Goal: Information Seeking & Learning: Learn about a topic

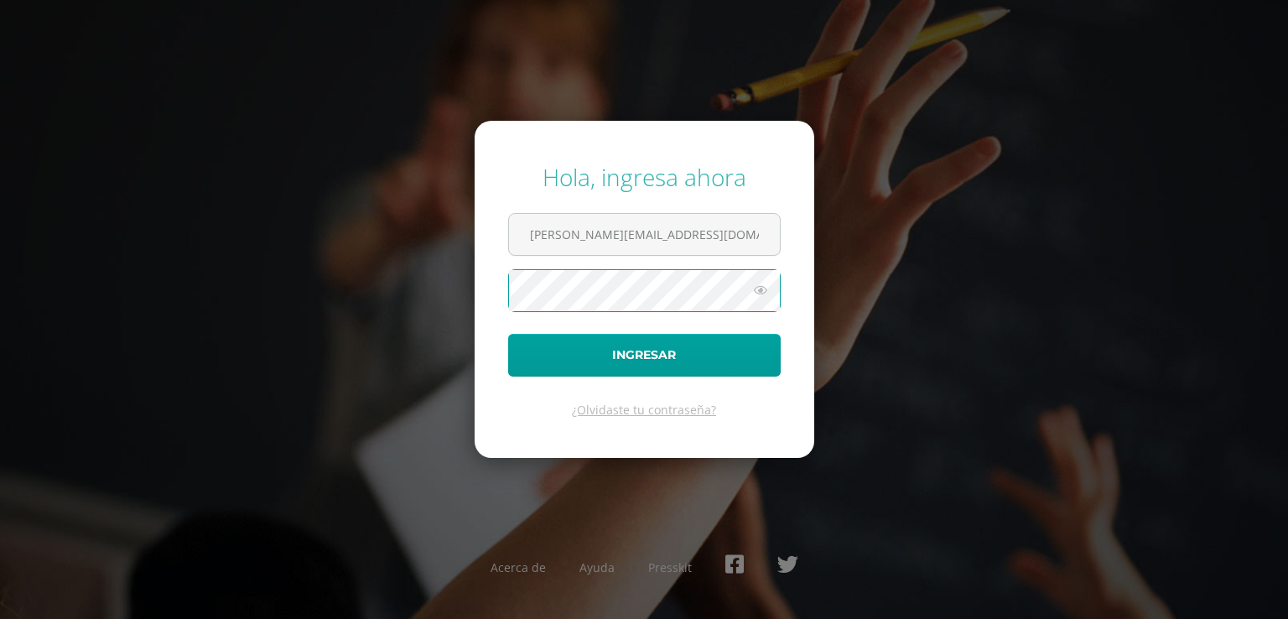
click at [508, 334] on button "Ingresar" at bounding box center [644, 355] width 272 height 43
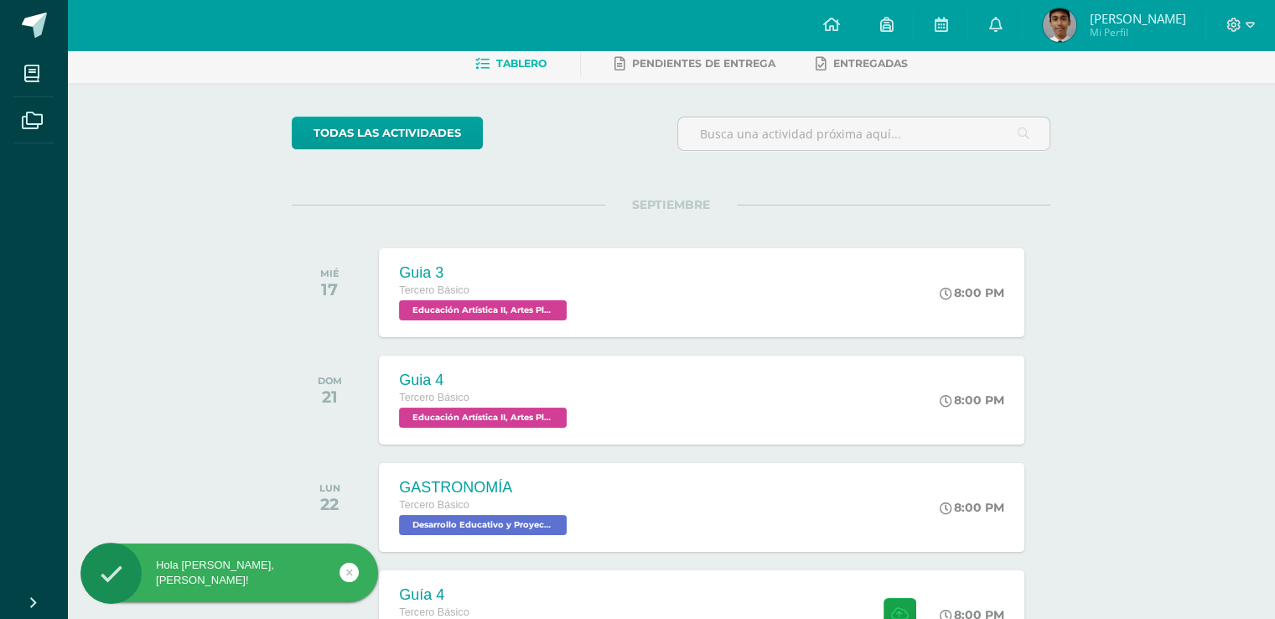
scroll to position [84, 0]
click at [398, 134] on link "todas las Actividades" at bounding box center [387, 132] width 191 height 33
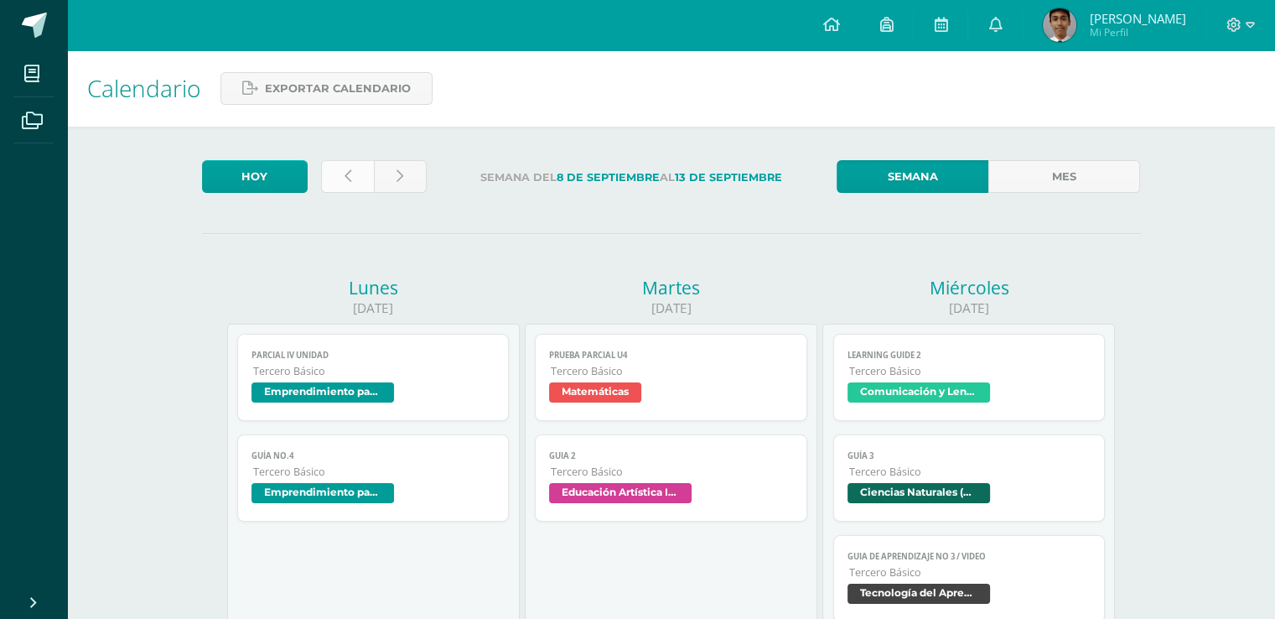
click at [368, 177] on link at bounding box center [347, 176] width 53 height 33
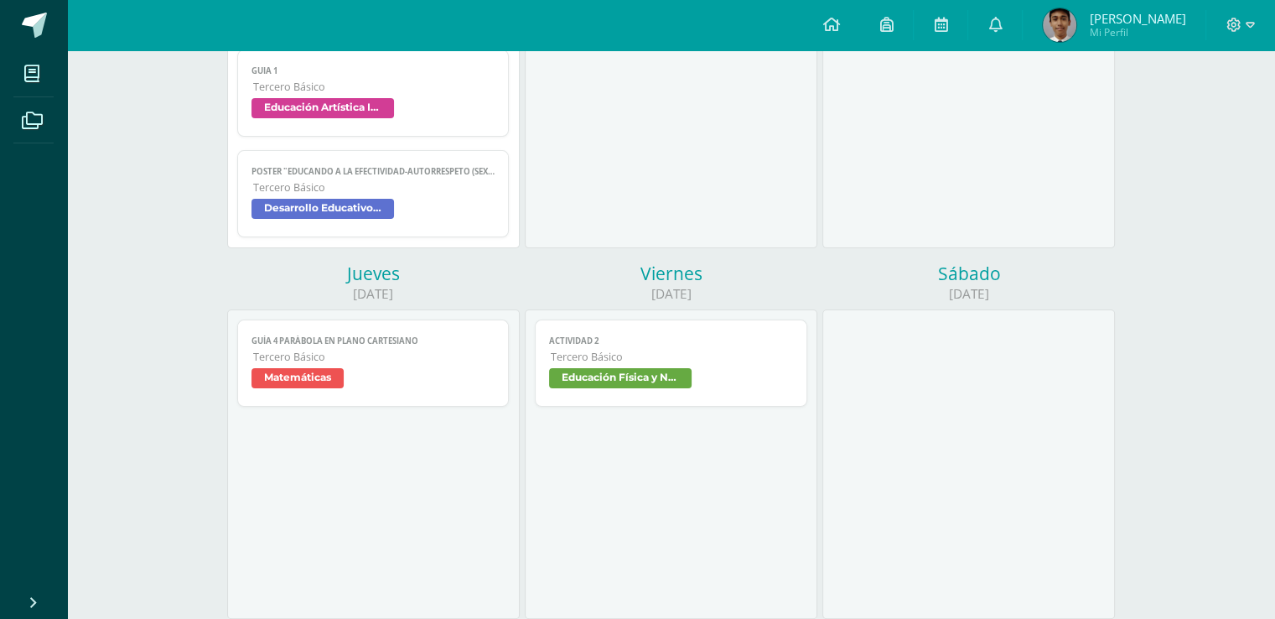
scroll to position [419, 0]
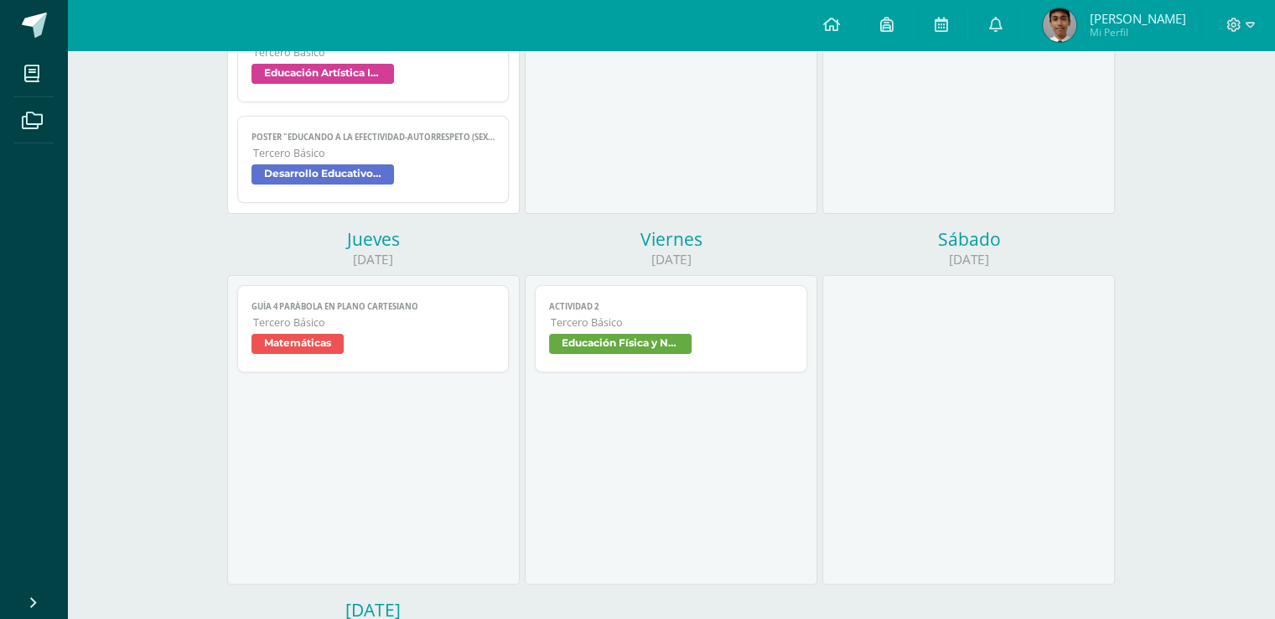
click at [437, 335] on link "Guía 4 parábola en plano cartesiano Tercero Básico Matemáticas" at bounding box center [373, 328] width 272 height 87
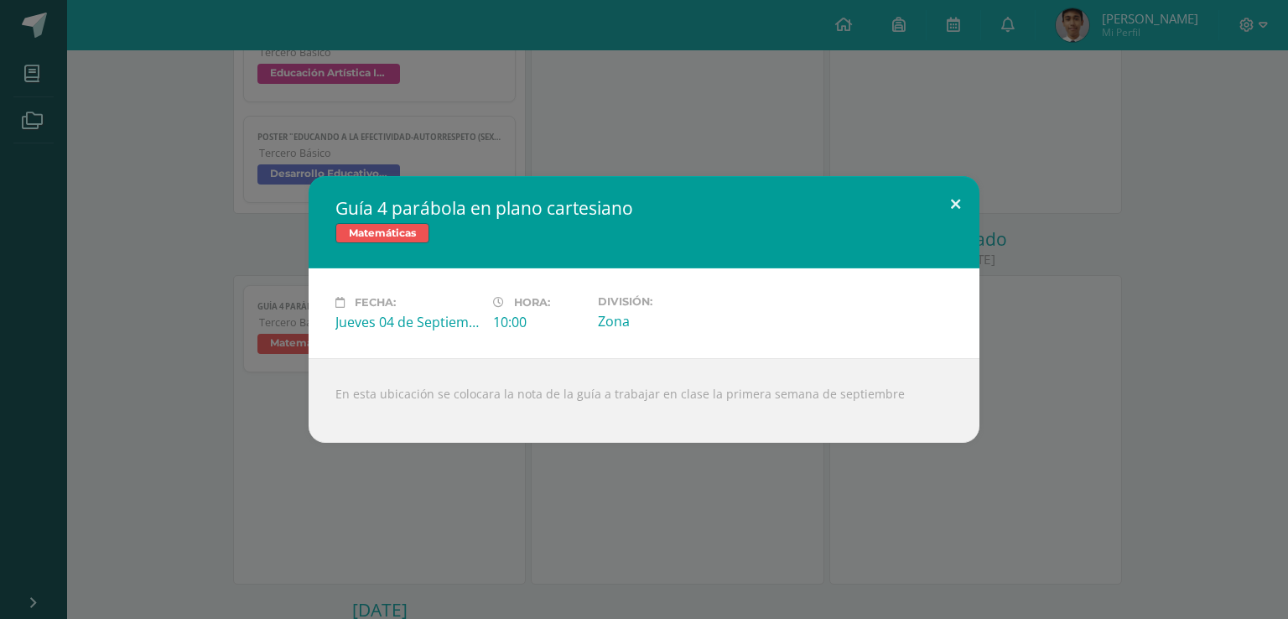
click at [942, 198] on button at bounding box center [956, 204] width 48 height 57
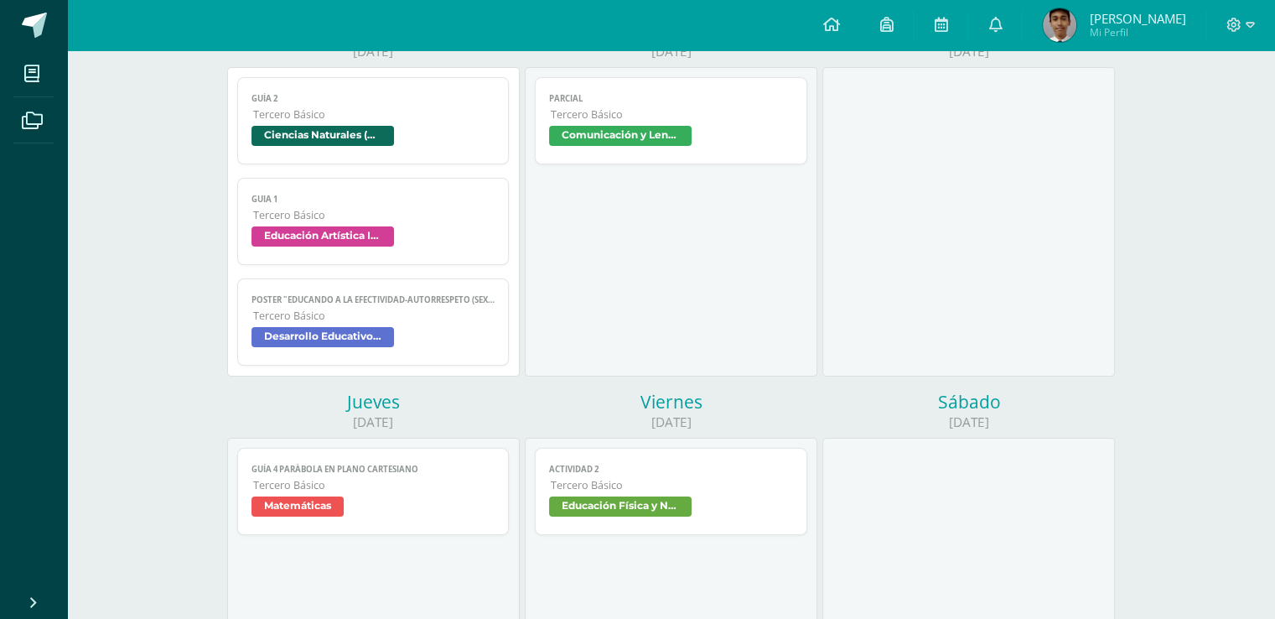
scroll to position [77, 0]
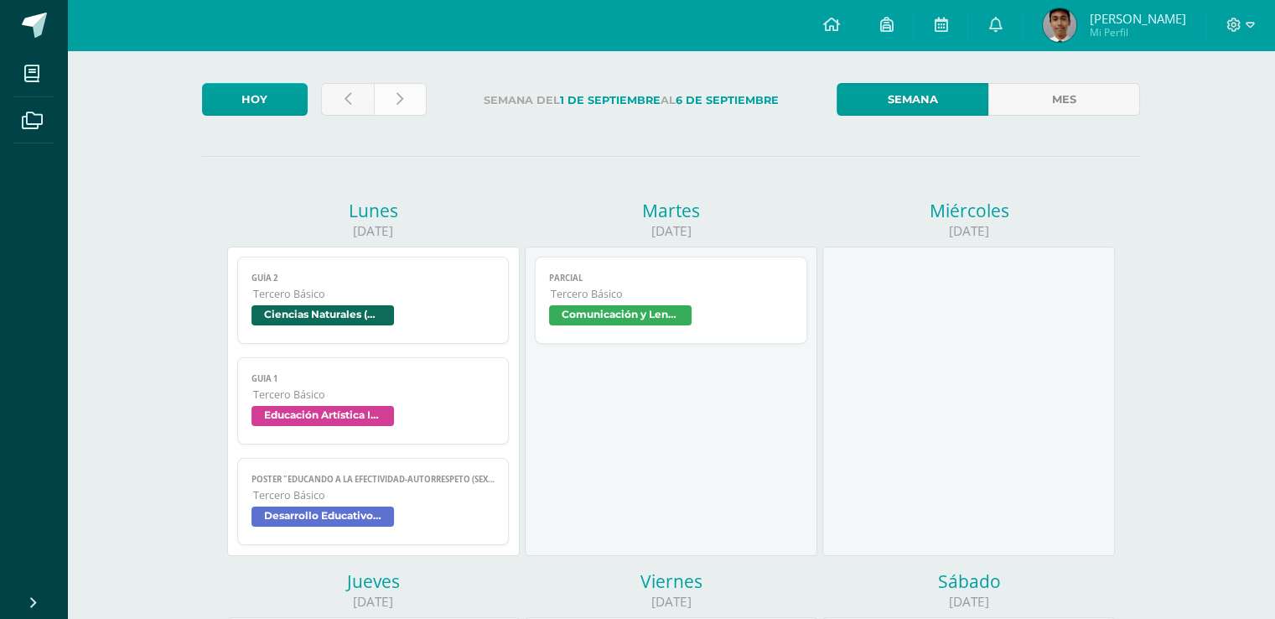
click at [408, 95] on link at bounding box center [400, 99] width 53 height 33
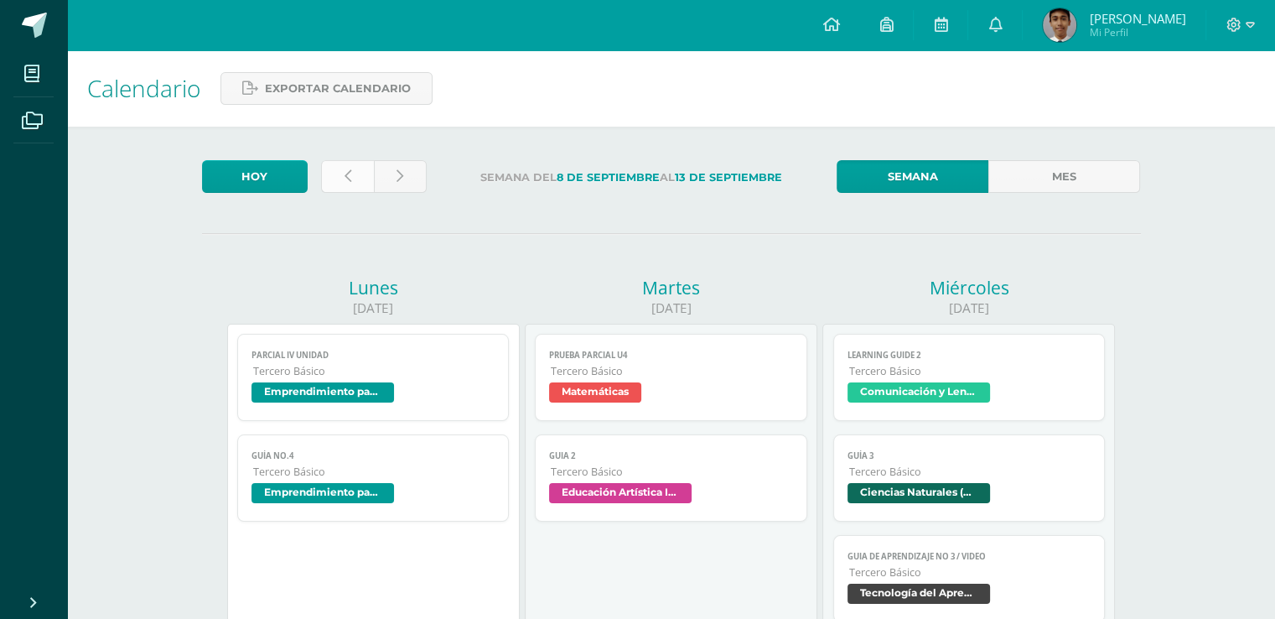
click at [354, 176] on link at bounding box center [347, 176] width 53 height 33
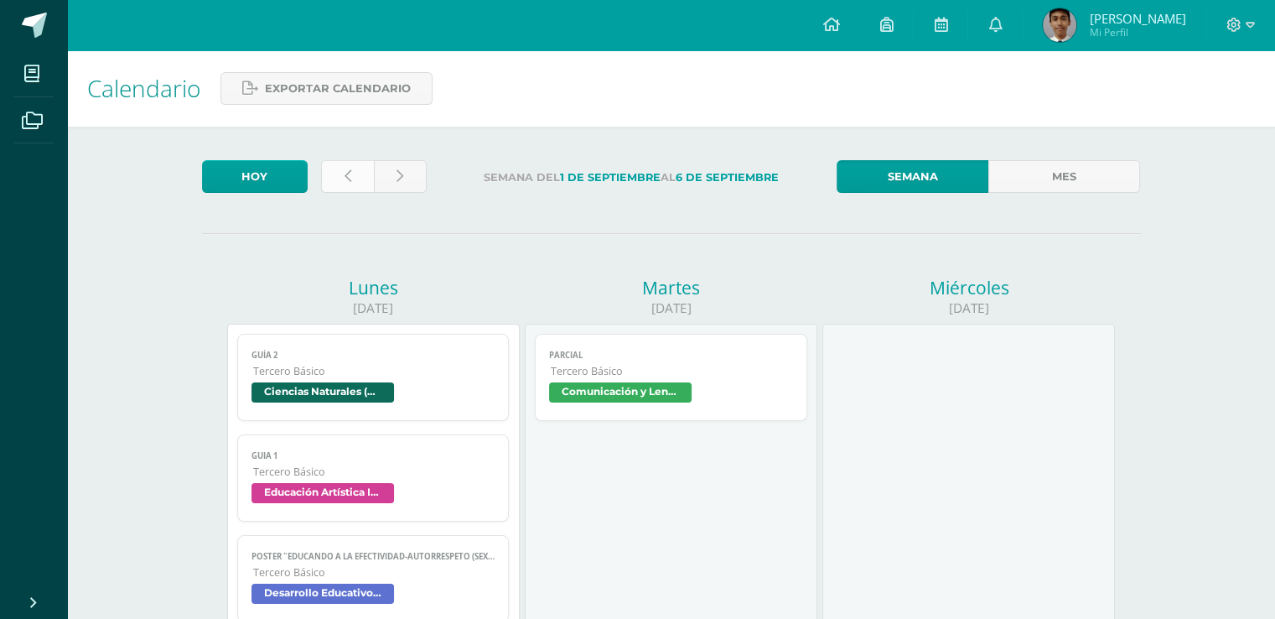
drag, startPoint x: 0, startPoint y: 0, endPoint x: 354, endPoint y: 176, distance: 395.2
click at [354, 176] on link at bounding box center [347, 176] width 53 height 33
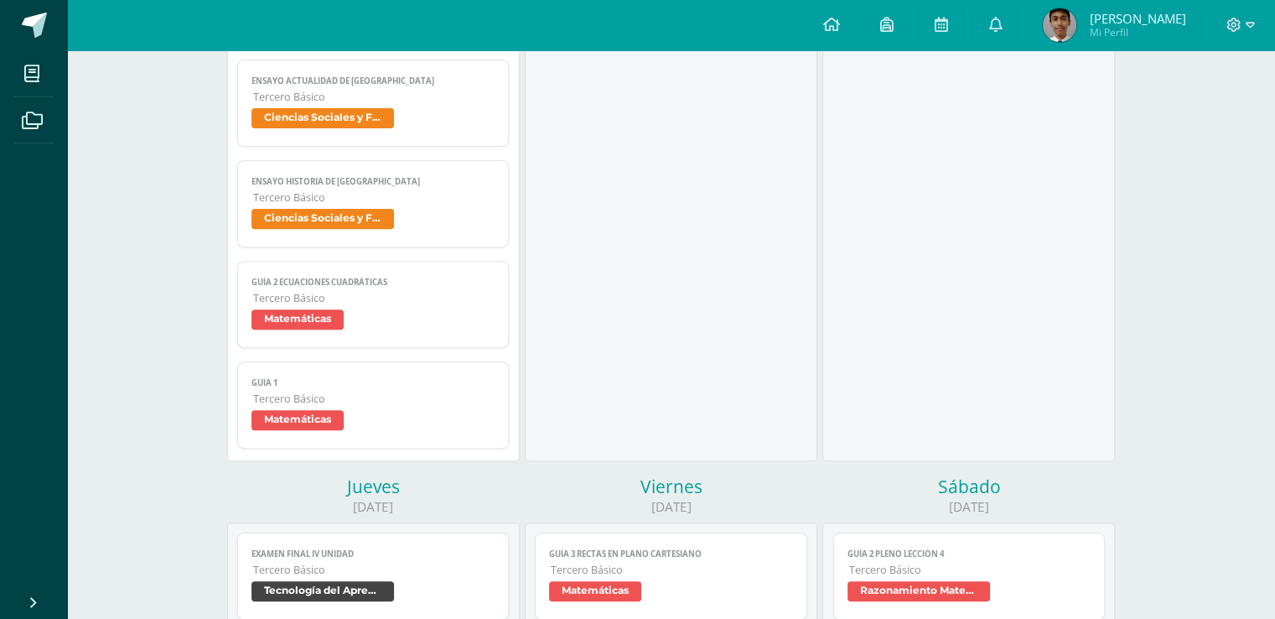
scroll to position [755, 0]
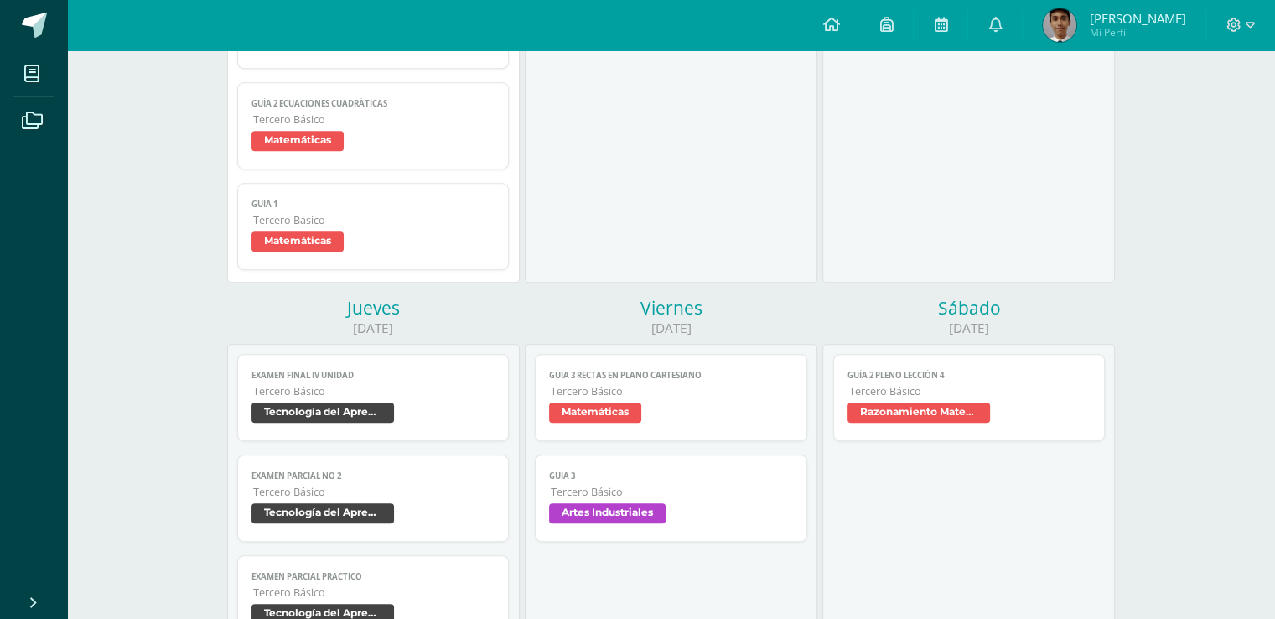
click at [438, 153] on span "Matemáticas" at bounding box center [374, 143] width 244 height 24
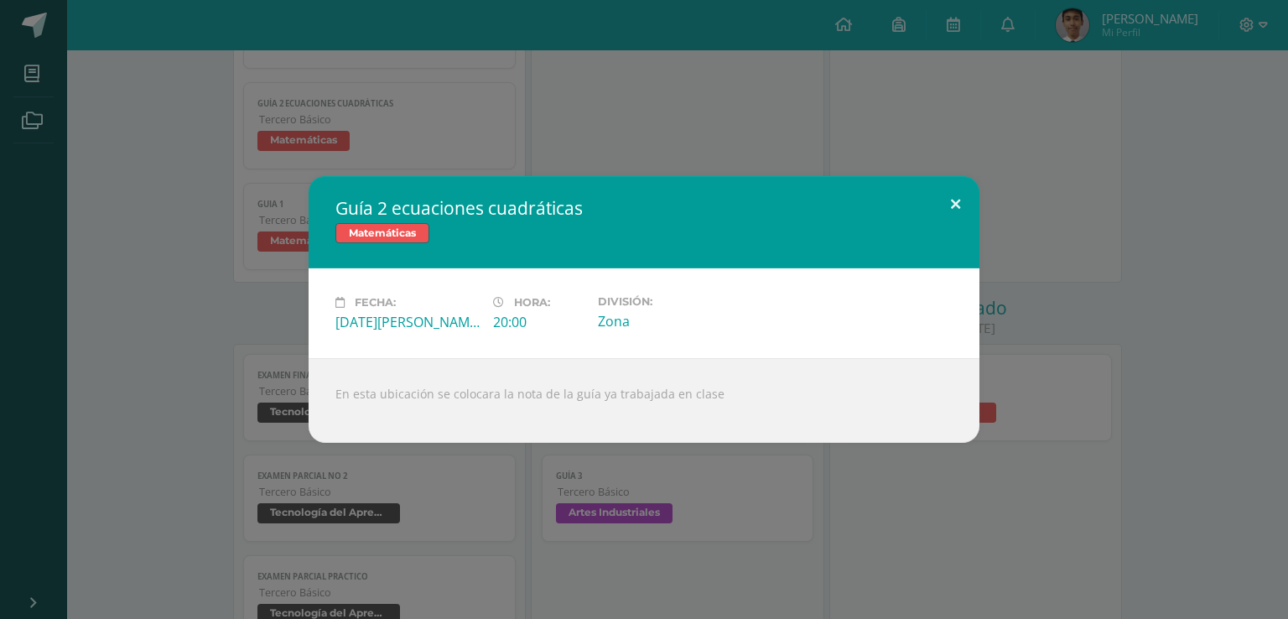
click at [964, 210] on button at bounding box center [956, 204] width 48 height 57
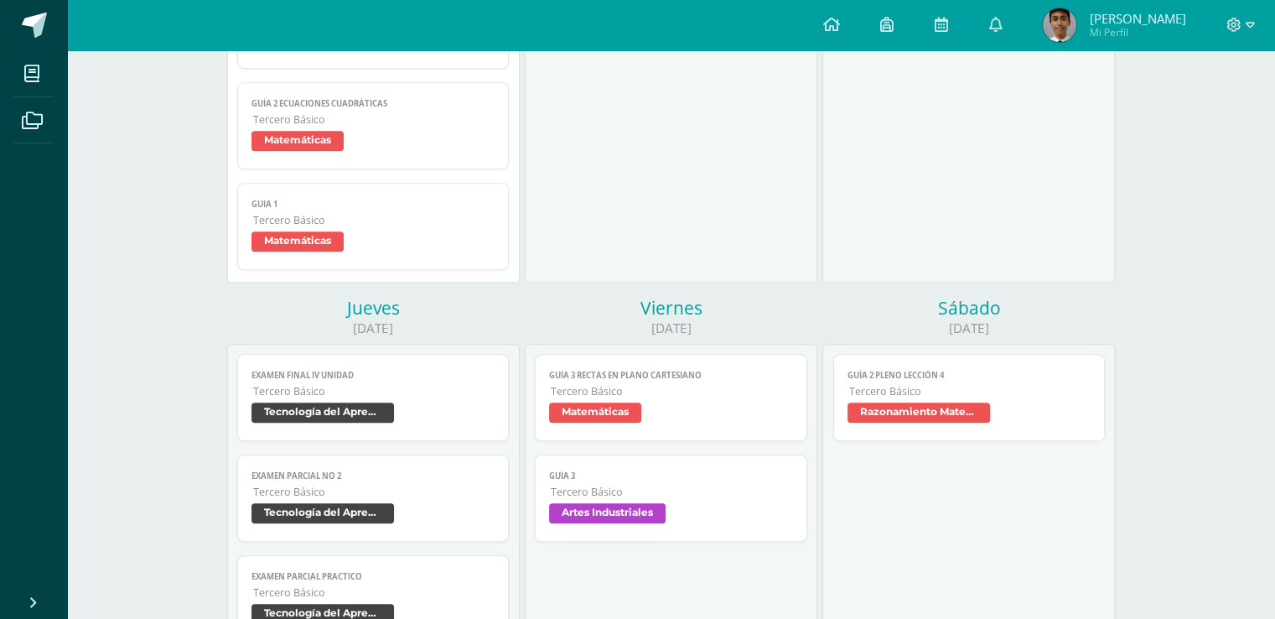
click at [474, 244] on span "Matemáticas" at bounding box center [374, 243] width 244 height 24
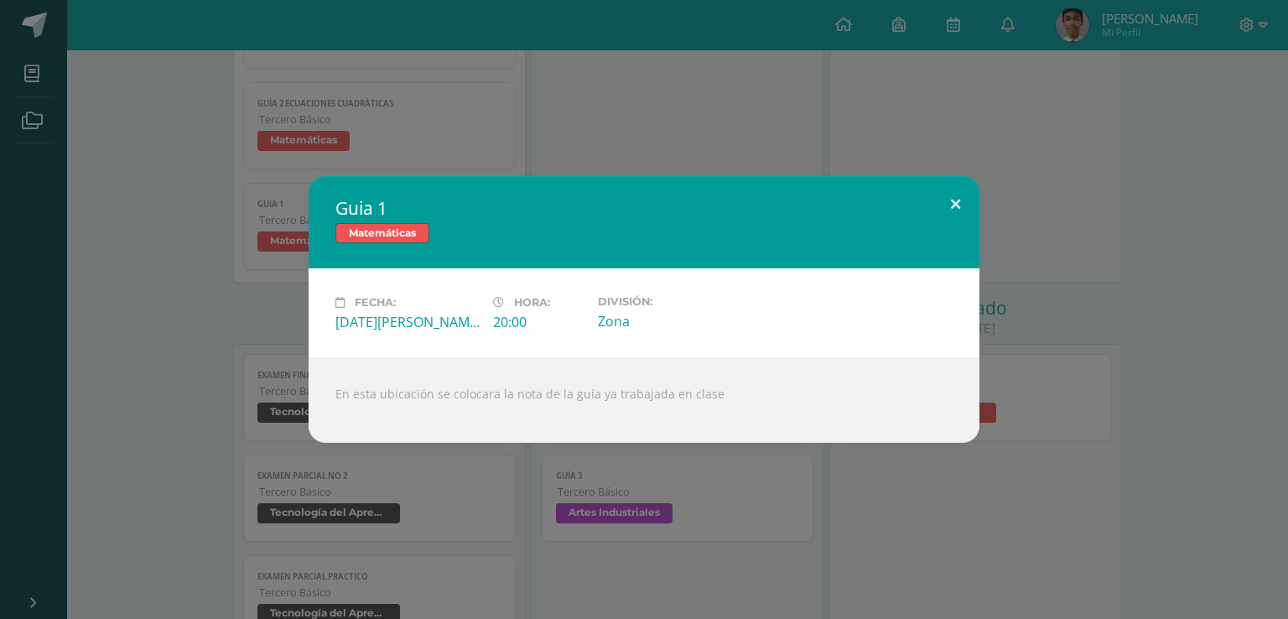
click at [971, 202] on button at bounding box center [956, 204] width 48 height 57
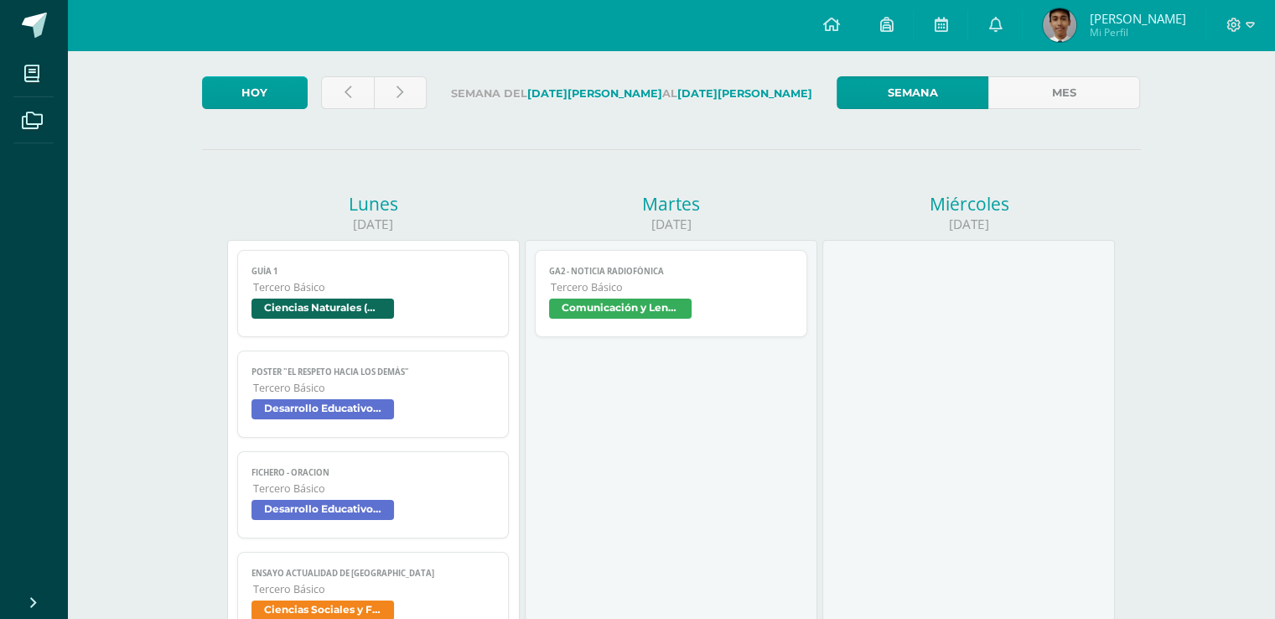
scroll to position [0, 0]
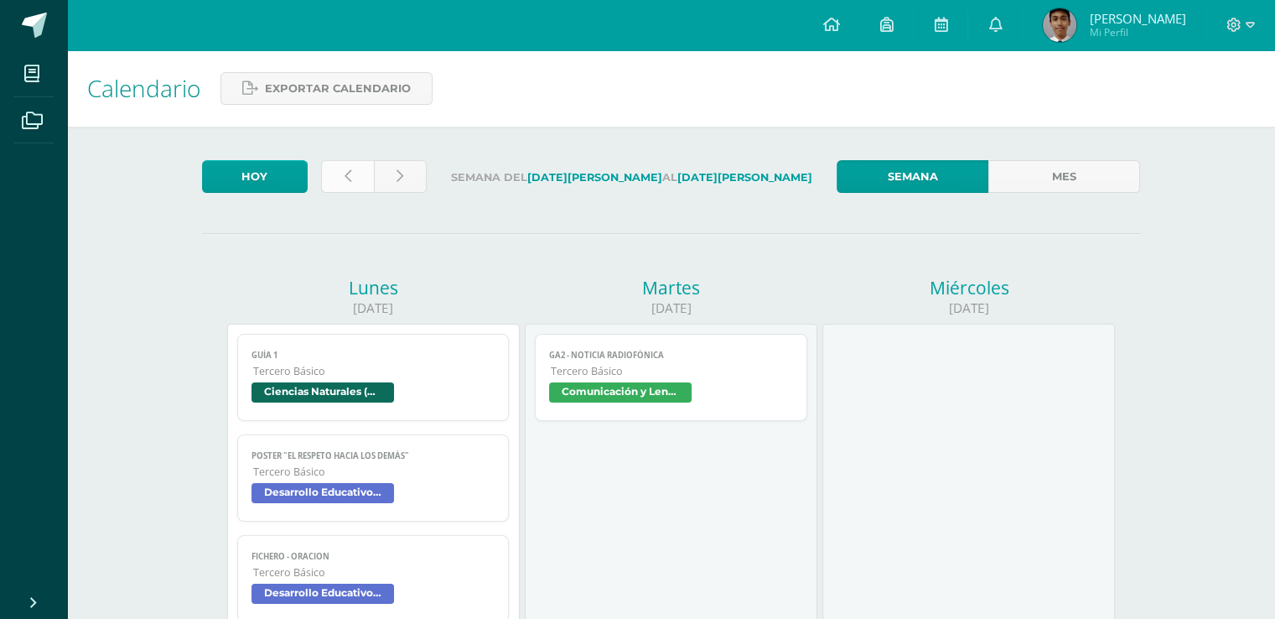
click at [350, 184] on link at bounding box center [347, 176] width 53 height 33
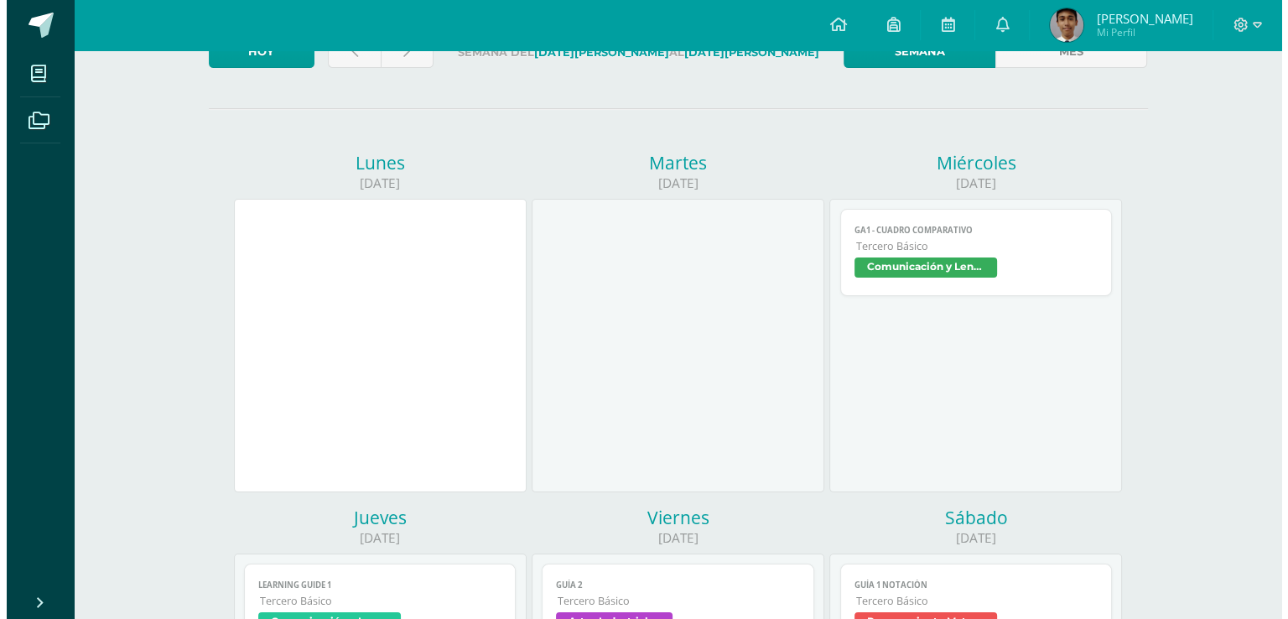
scroll to position [503, 0]
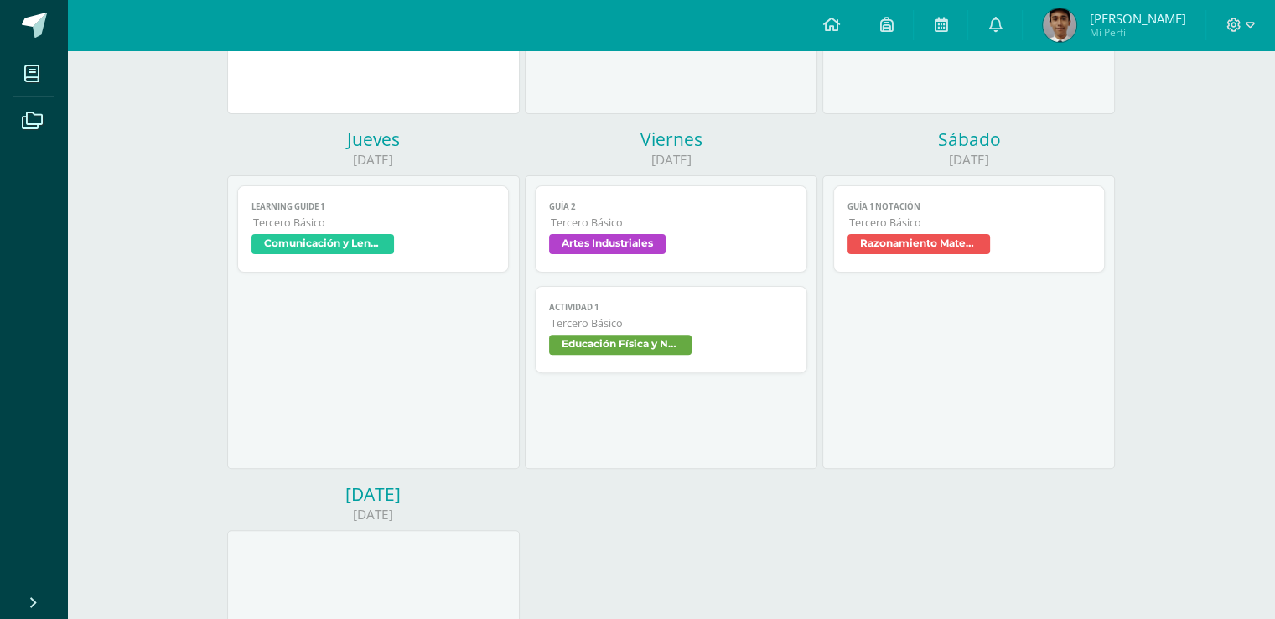
click at [943, 229] on span "Tercero Básico" at bounding box center [970, 222] width 242 height 14
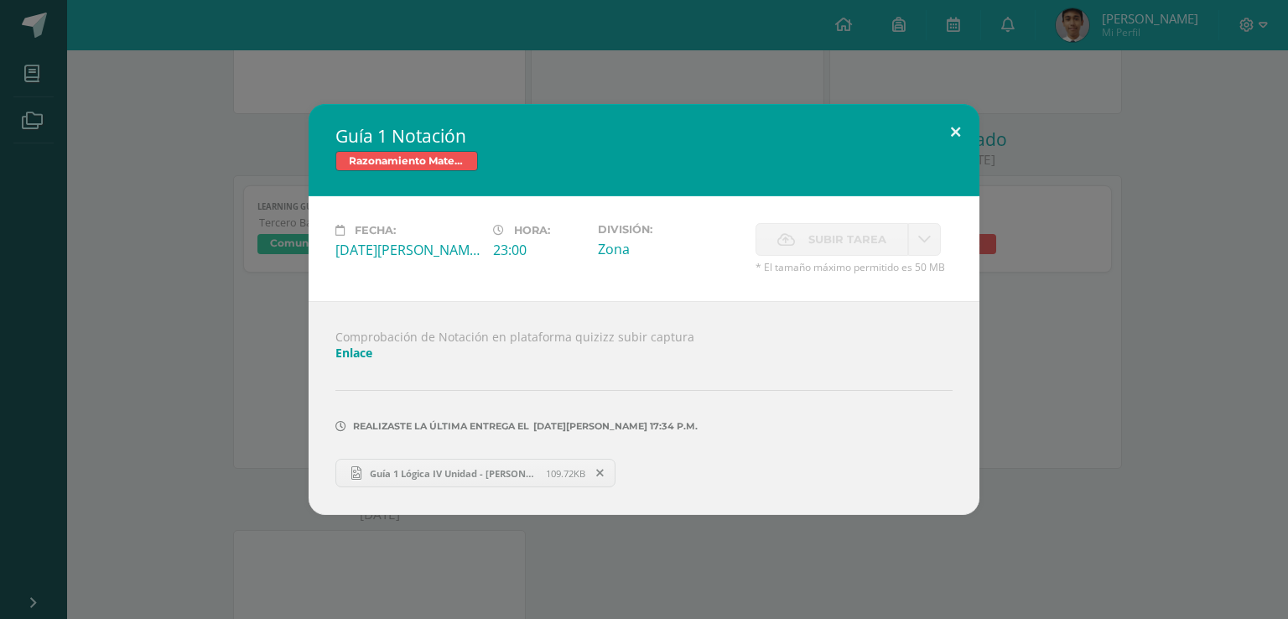
click at [966, 117] on button at bounding box center [956, 132] width 48 height 57
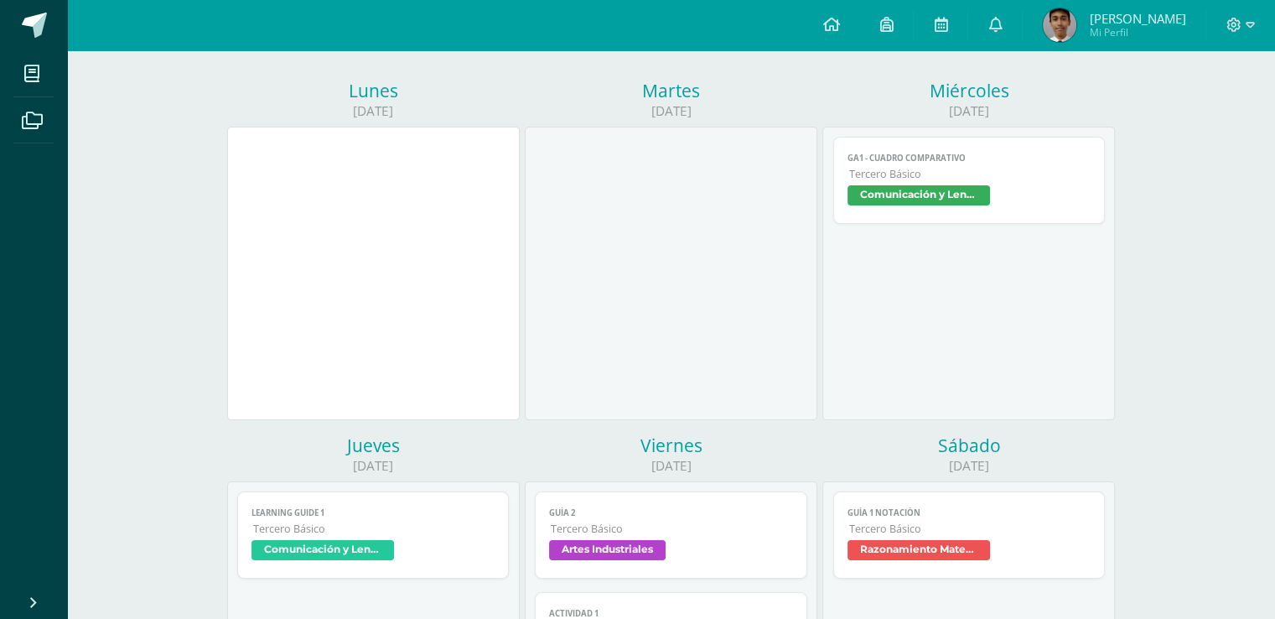
scroll to position [0, 0]
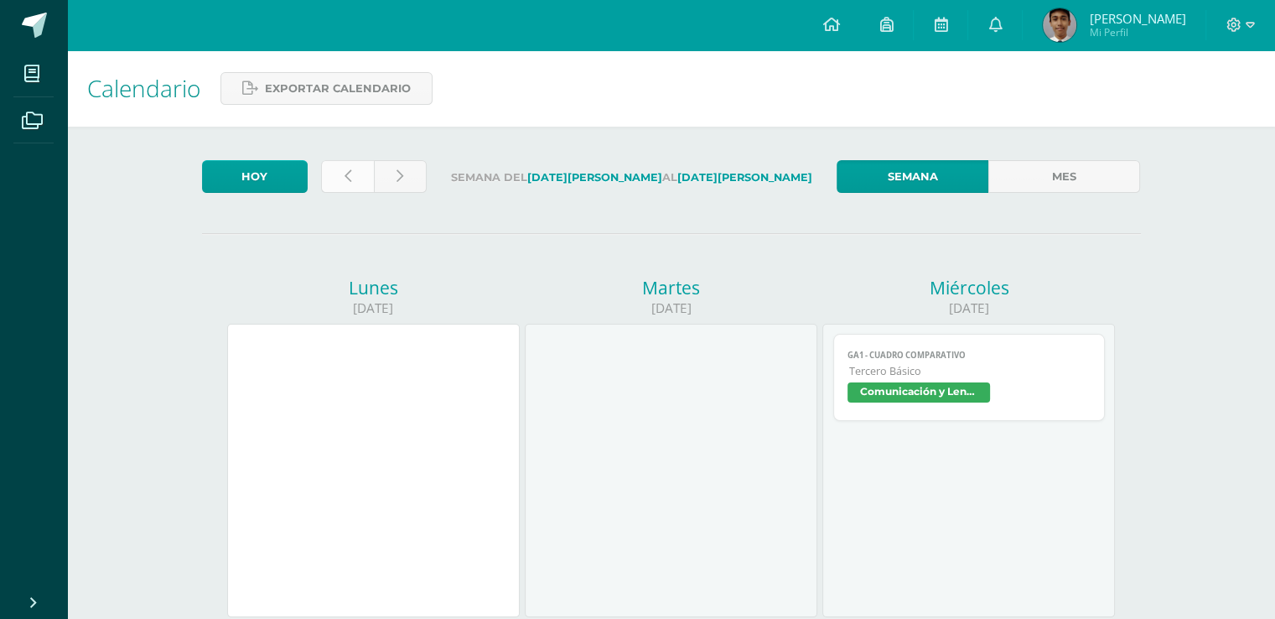
click at [339, 174] on link at bounding box center [347, 176] width 53 height 33
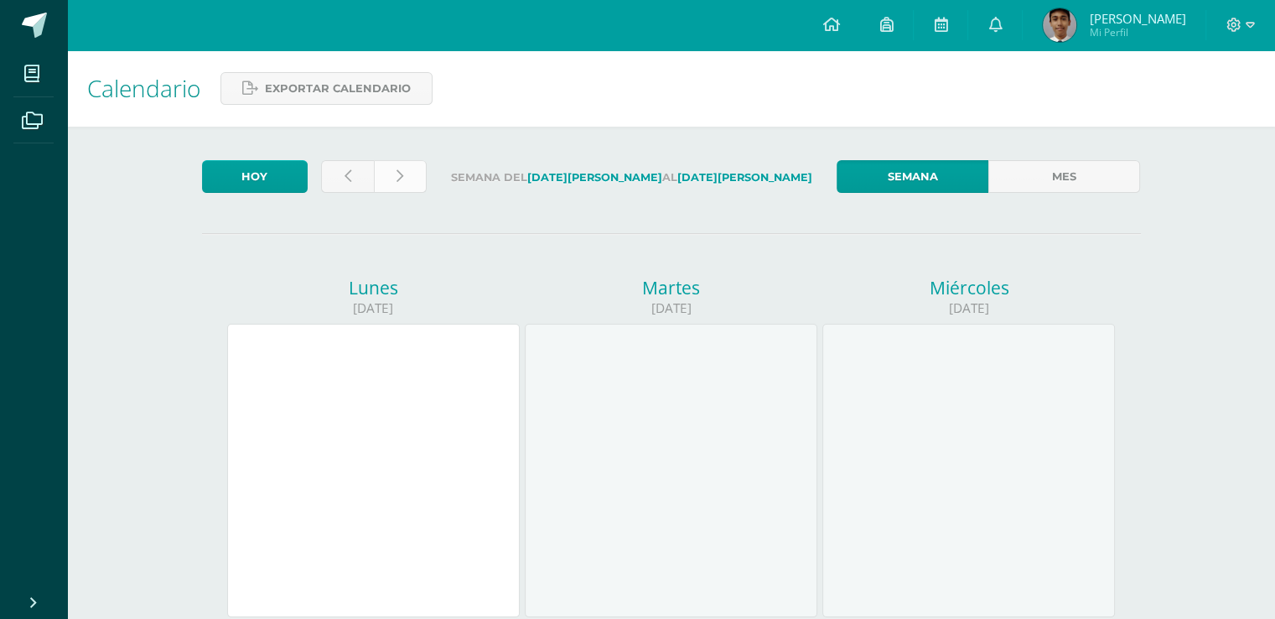
click at [414, 185] on link at bounding box center [400, 176] width 53 height 33
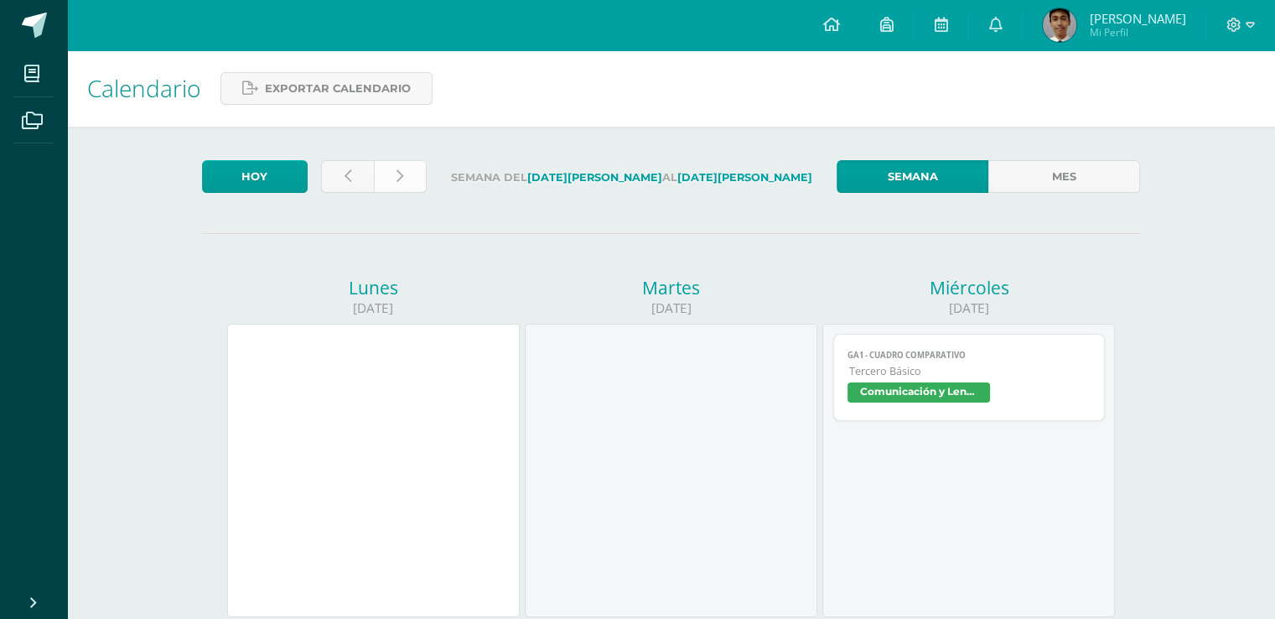
click at [399, 180] on icon at bounding box center [400, 176] width 7 height 14
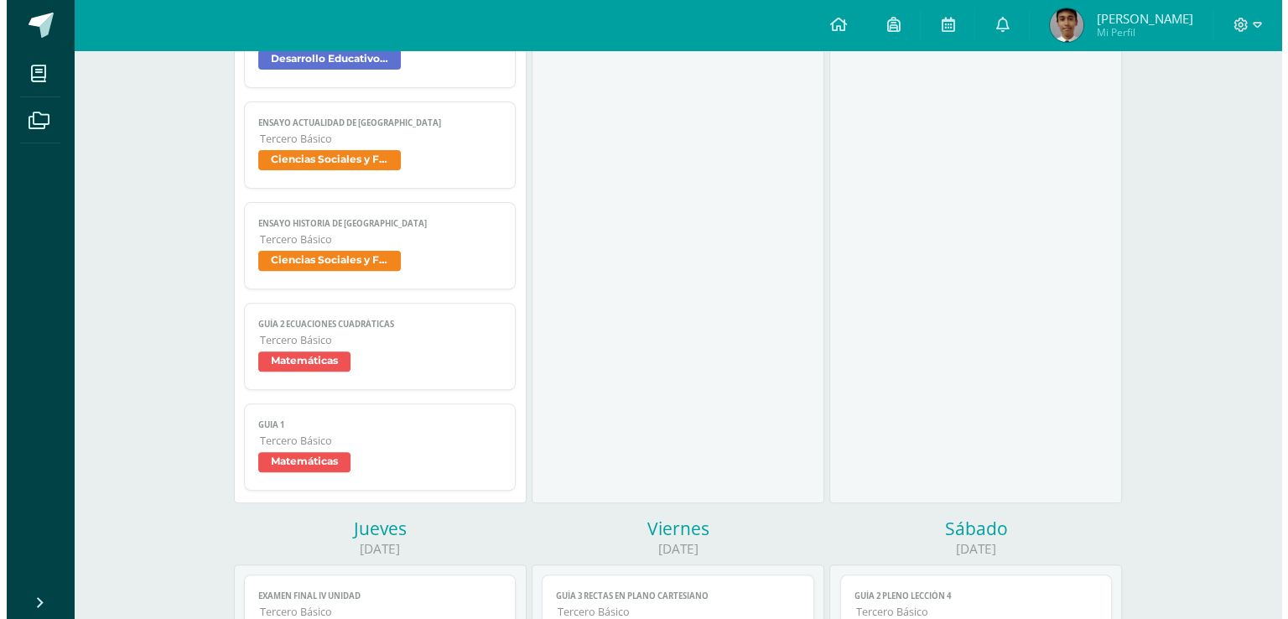
scroll to position [587, 0]
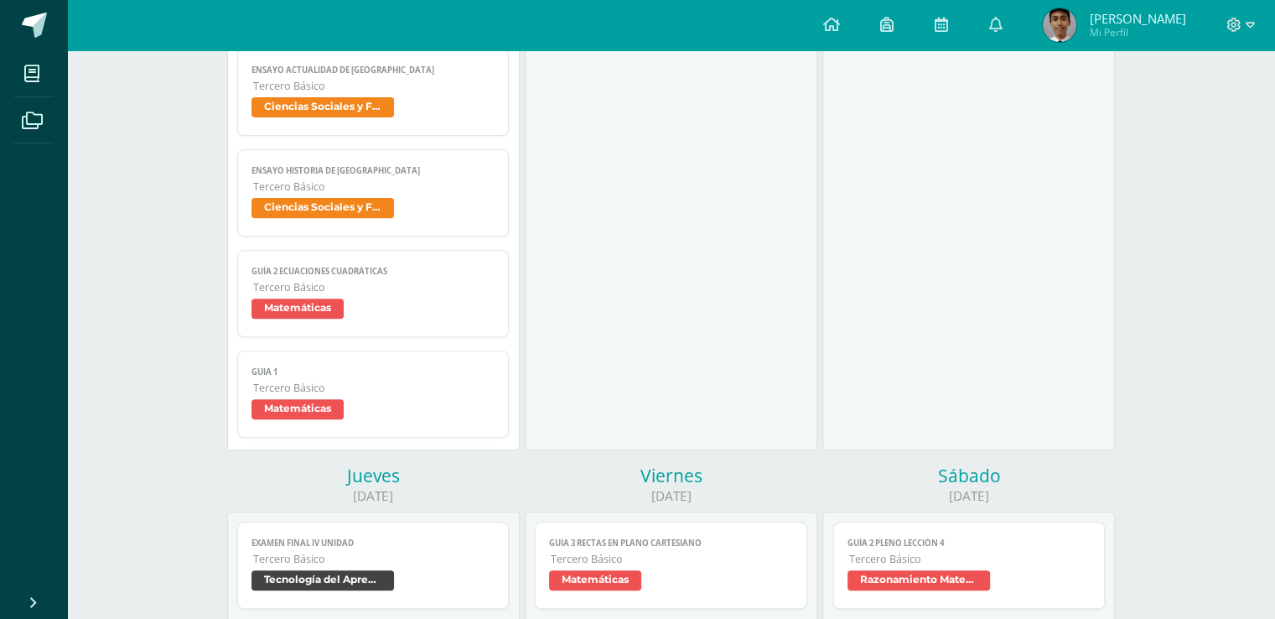
click at [394, 395] on span "Tercero Básico" at bounding box center [374, 388] width 242 height 14
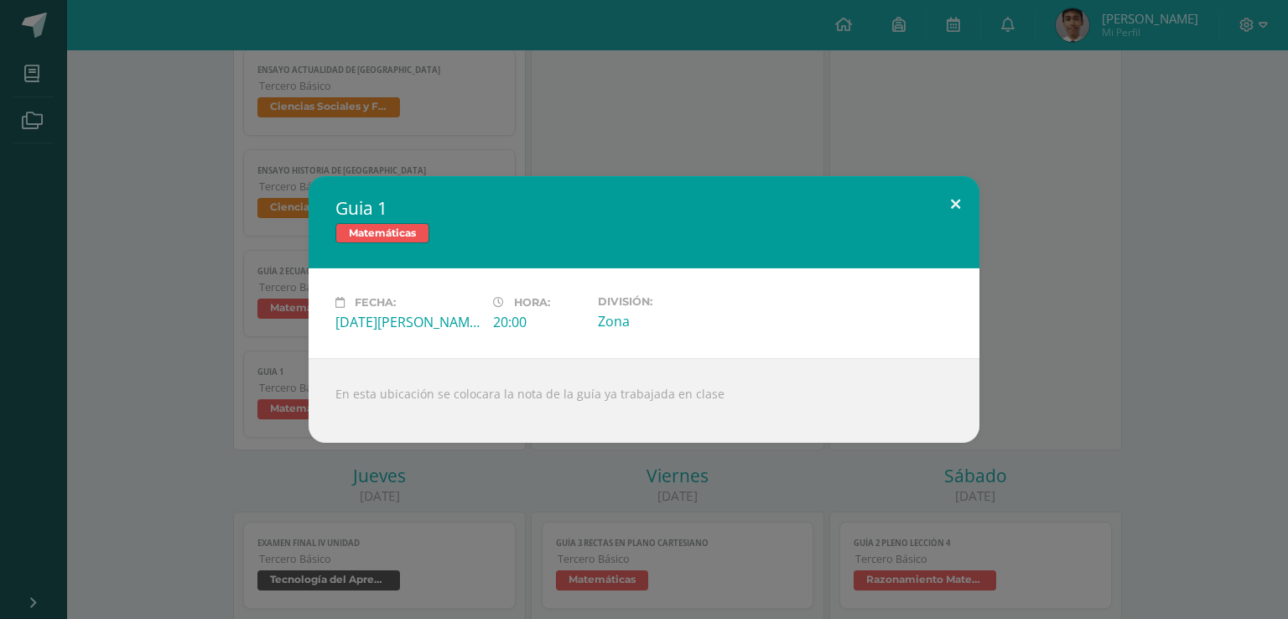
click at [949, 203] on button at bounding box center [956, 204] width 48 height 57
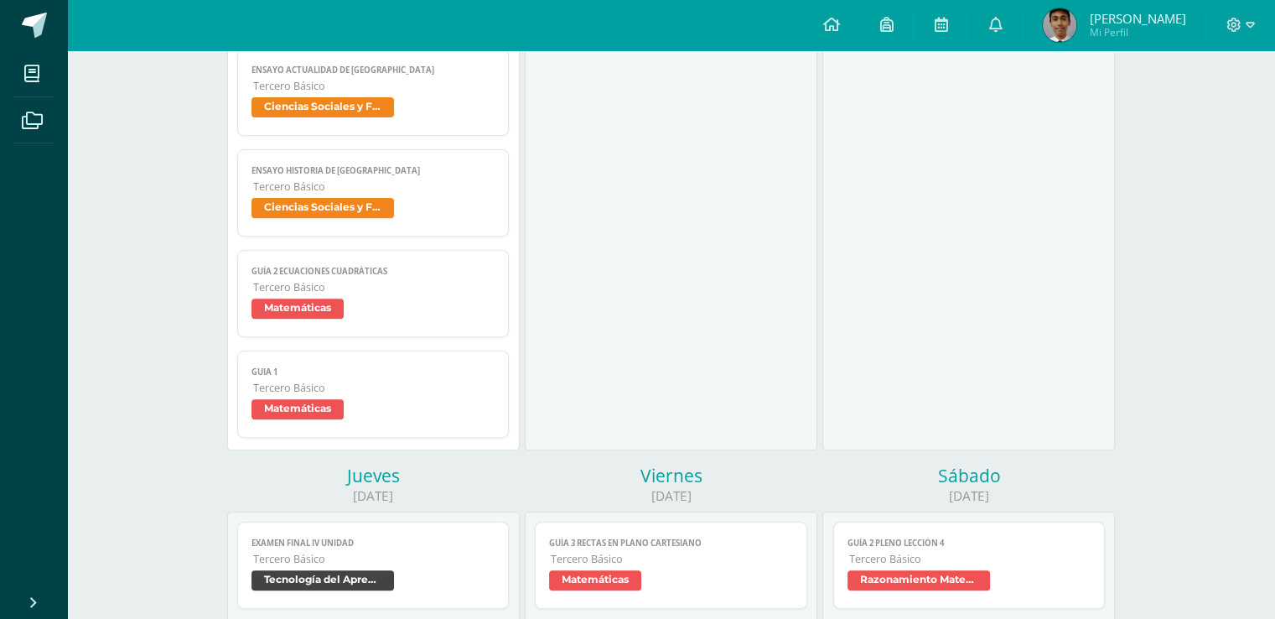
click at [372, 283] on span "Tercero Básico" at bounding box center [374, 287] width 242 height 14
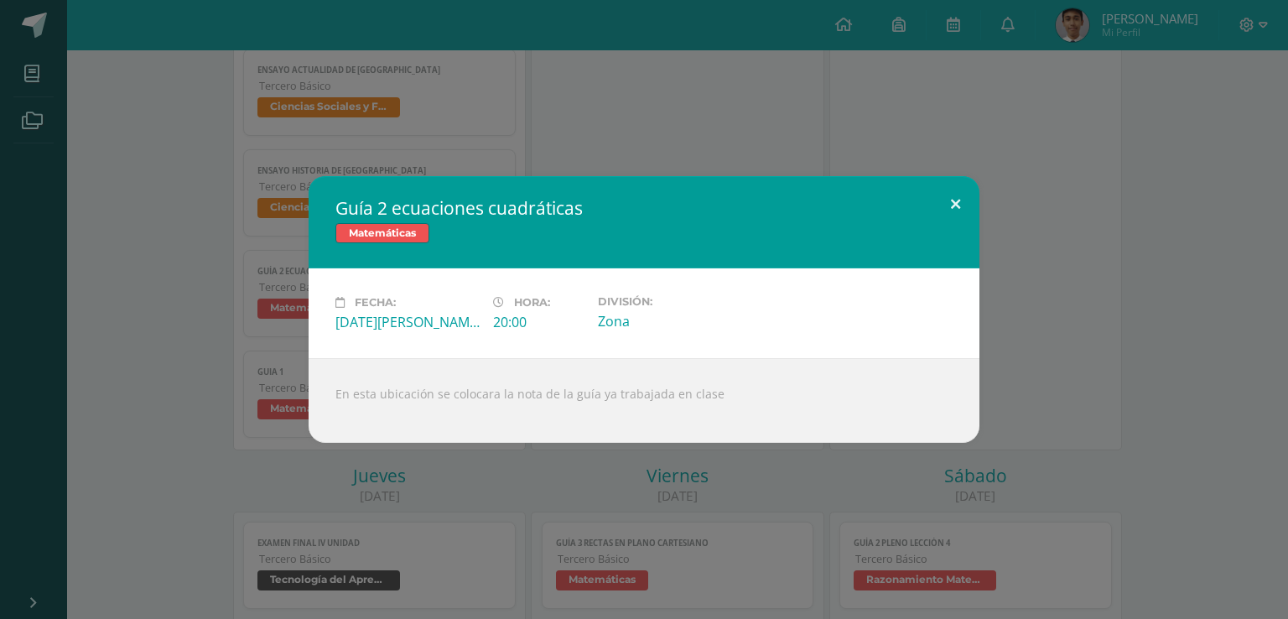
click at [950, 195] on button at bounding box center [956, 204] width 48 height 57
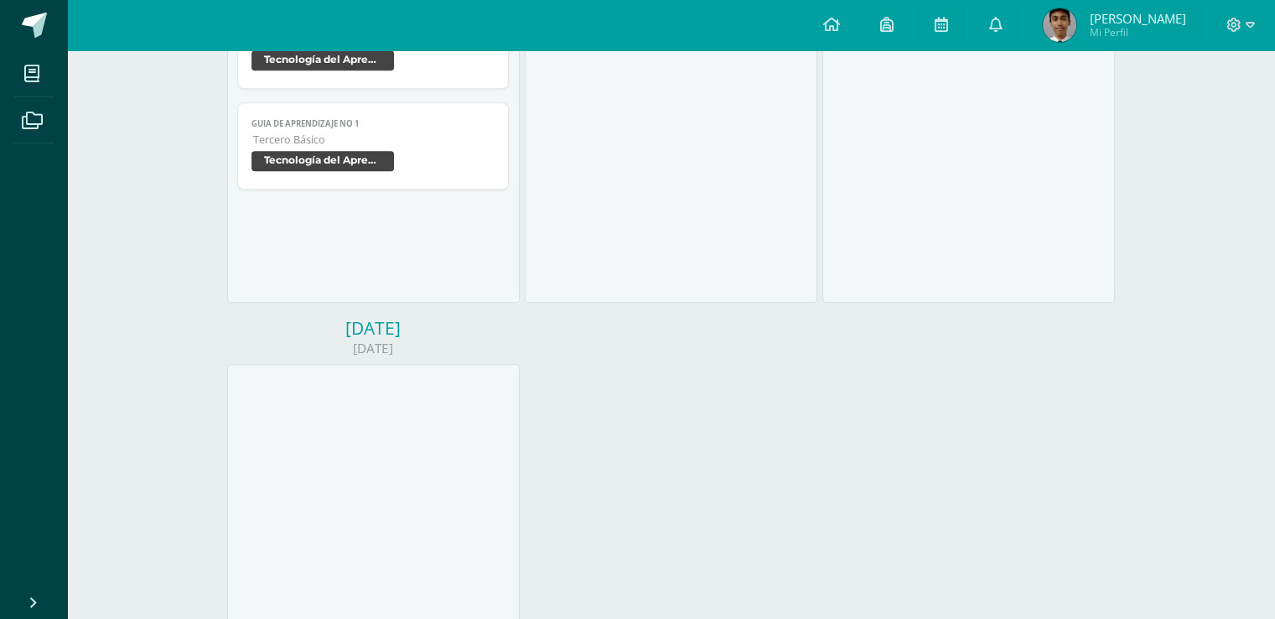
scroll to position [922, 0]
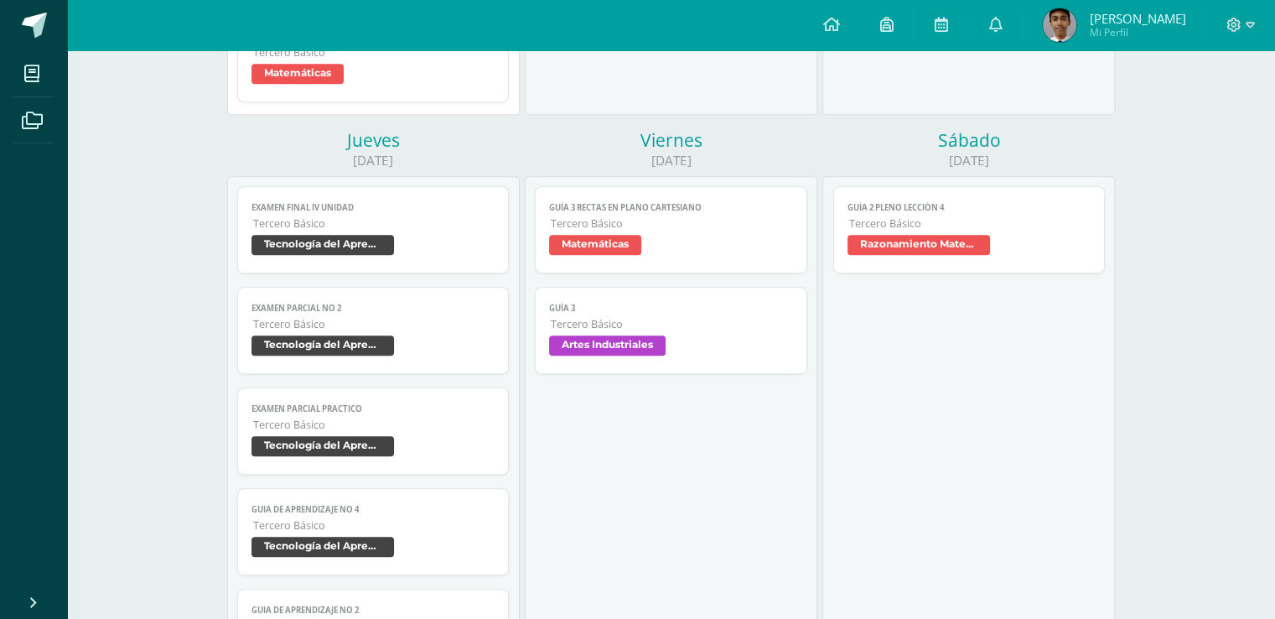
drag, startPoint x: 924, startPoint y: 214, endPoint x: 911, endPoint y: 217, distance: 13.0
click at [911, 217] on link "Guía 2 Pleno Lección 4 Tercero Básico Razonamiento Matemático" at bounding box center [969, 229] width 272 height 87
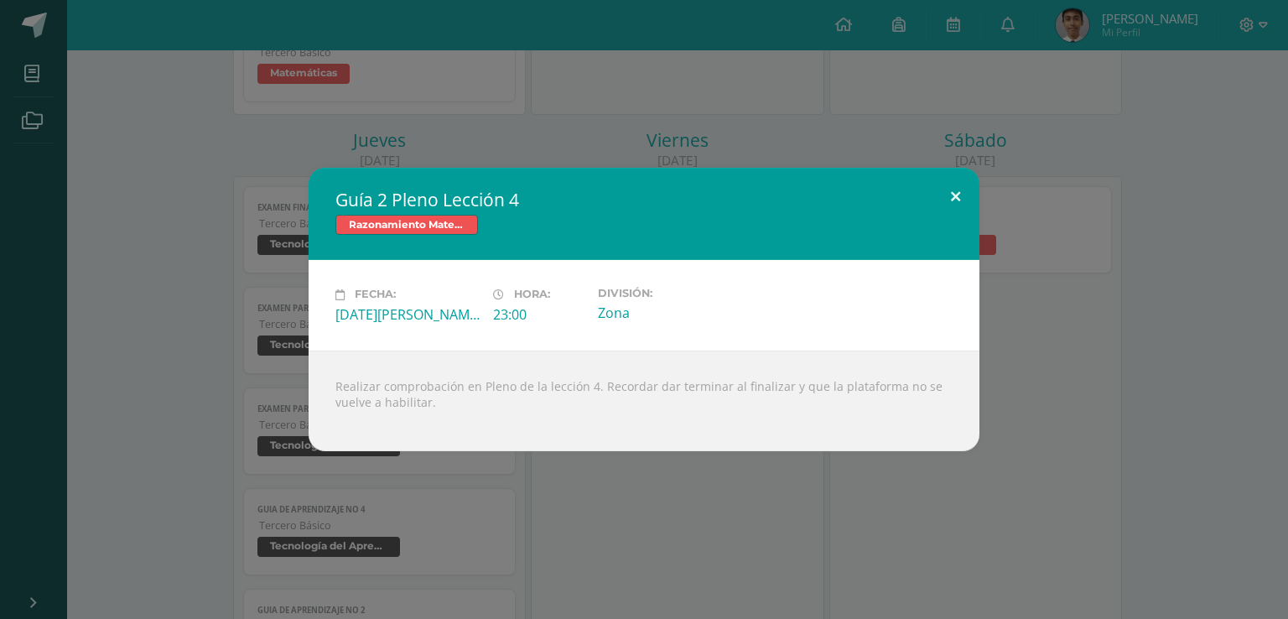
click at [959, 195] on button at bounding box center [956, 196] width 48 height 57
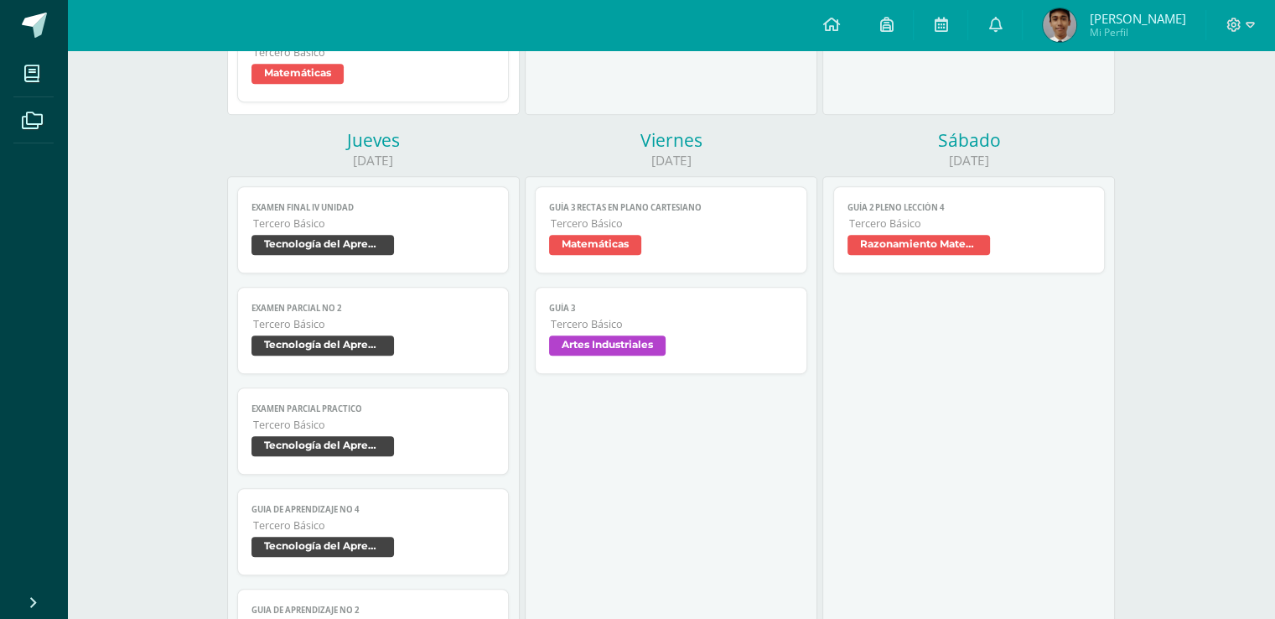
click at [732, 230] on span "Tercero Básico" at bounding box center [672, 223] width 242 height 14
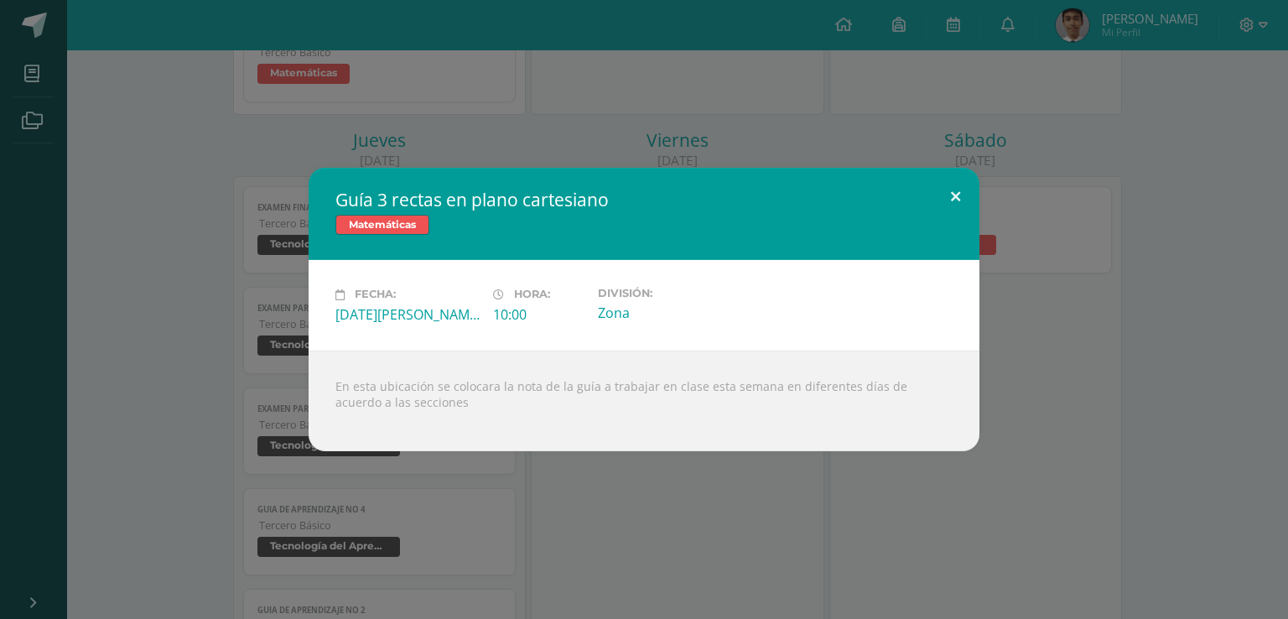
click at [952, 212] on button at bounding box center [956, 196] width 48 height 57
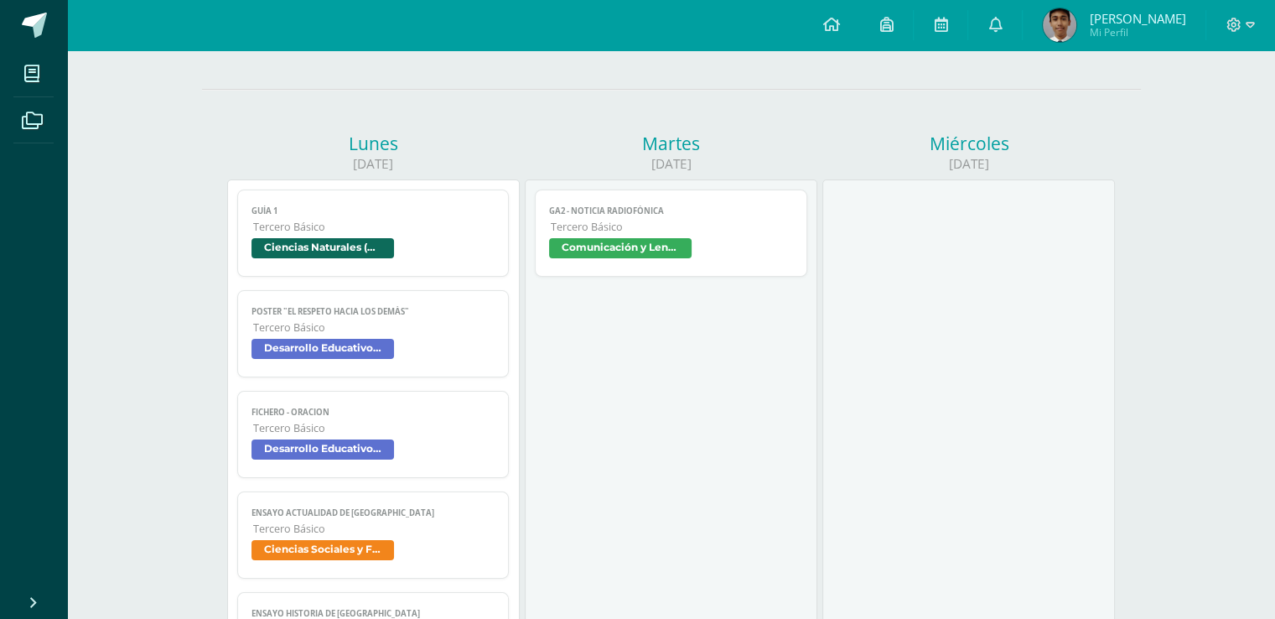
scroll to position [115, 0]
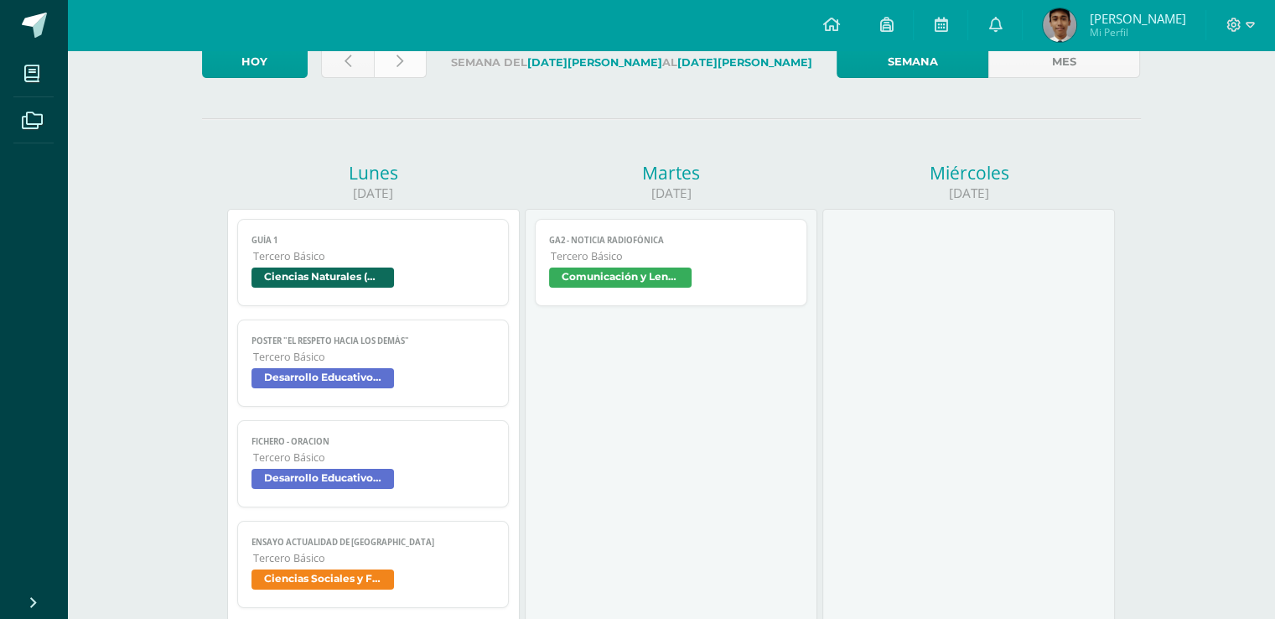
click at [406, 62] on link at bounding box center [400, 61] width 53 height 33
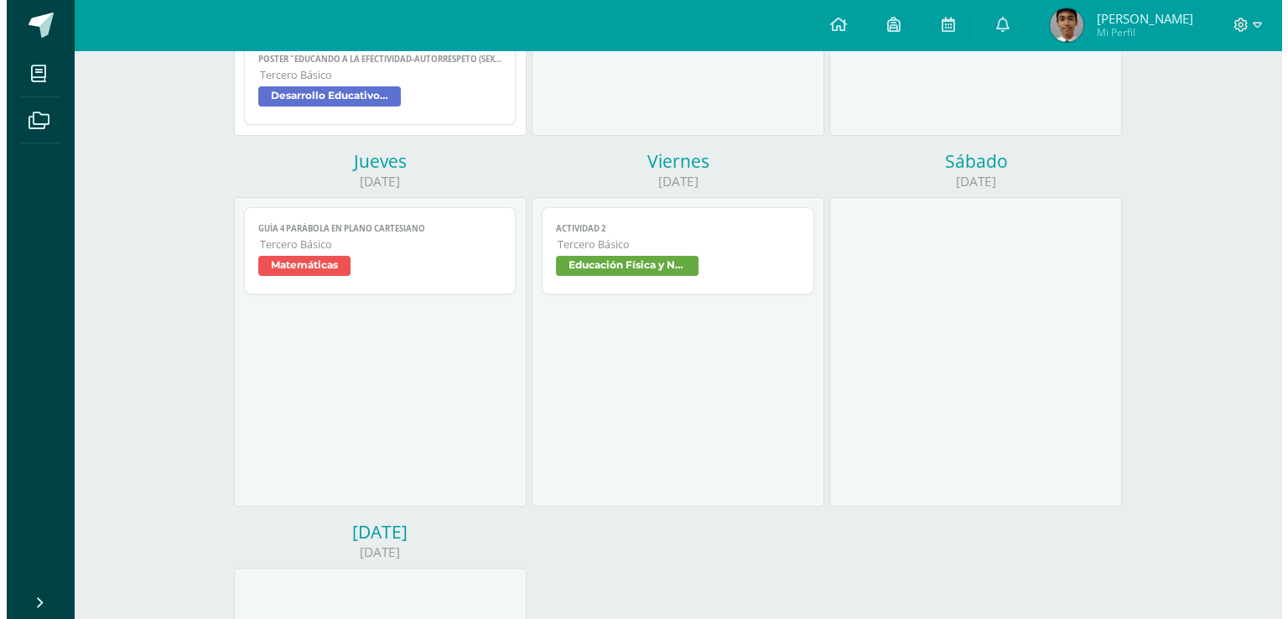
scroll to position [503, 0]
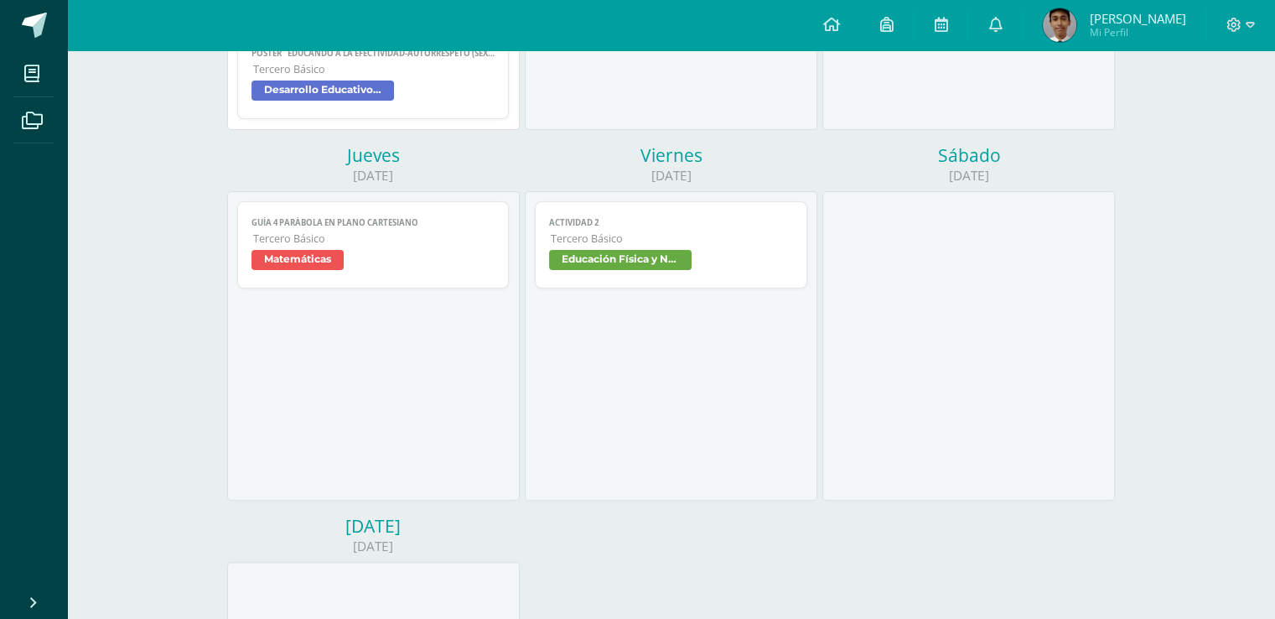
click at [394, 267] on span "Matemáticas" at bounding box center [374, 262] width 244 height 24
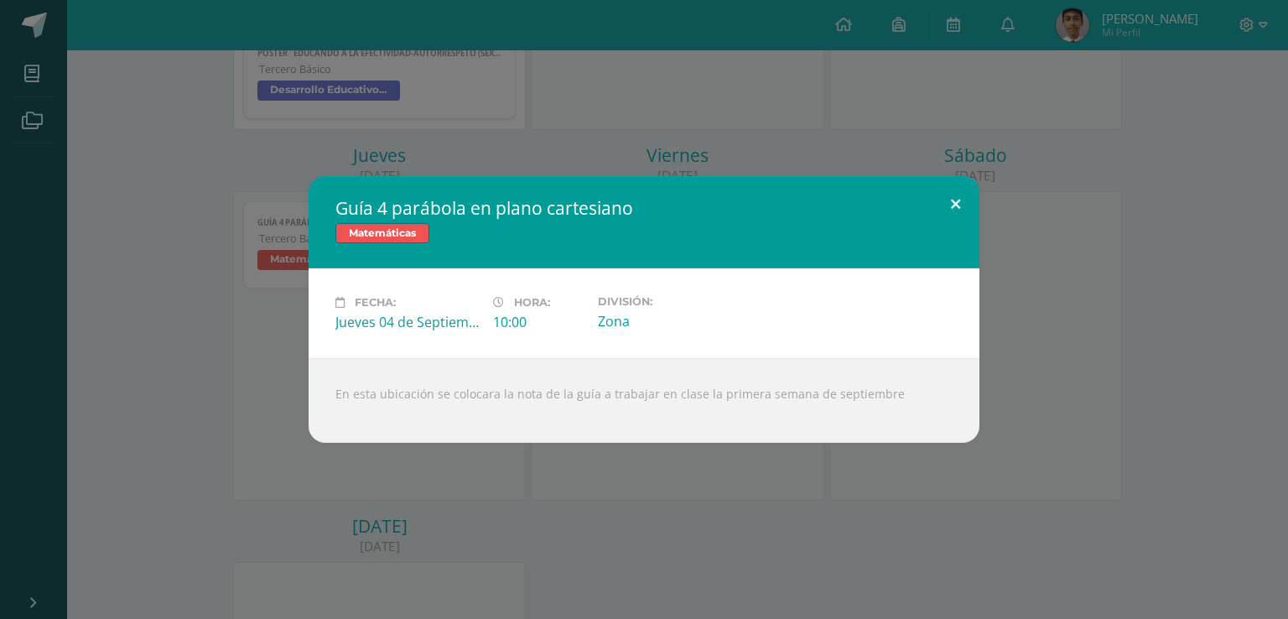
click at [958, 210] on button at bounding box center [956, 204] width 48 height 57
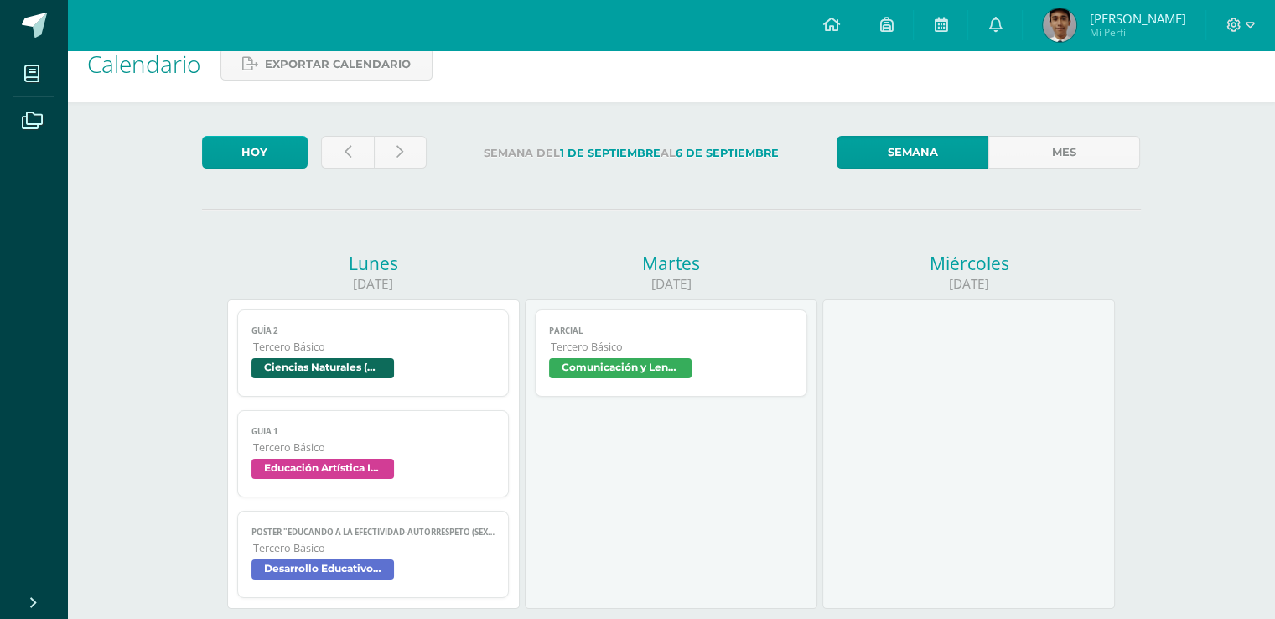
scroll to position [0, 0]
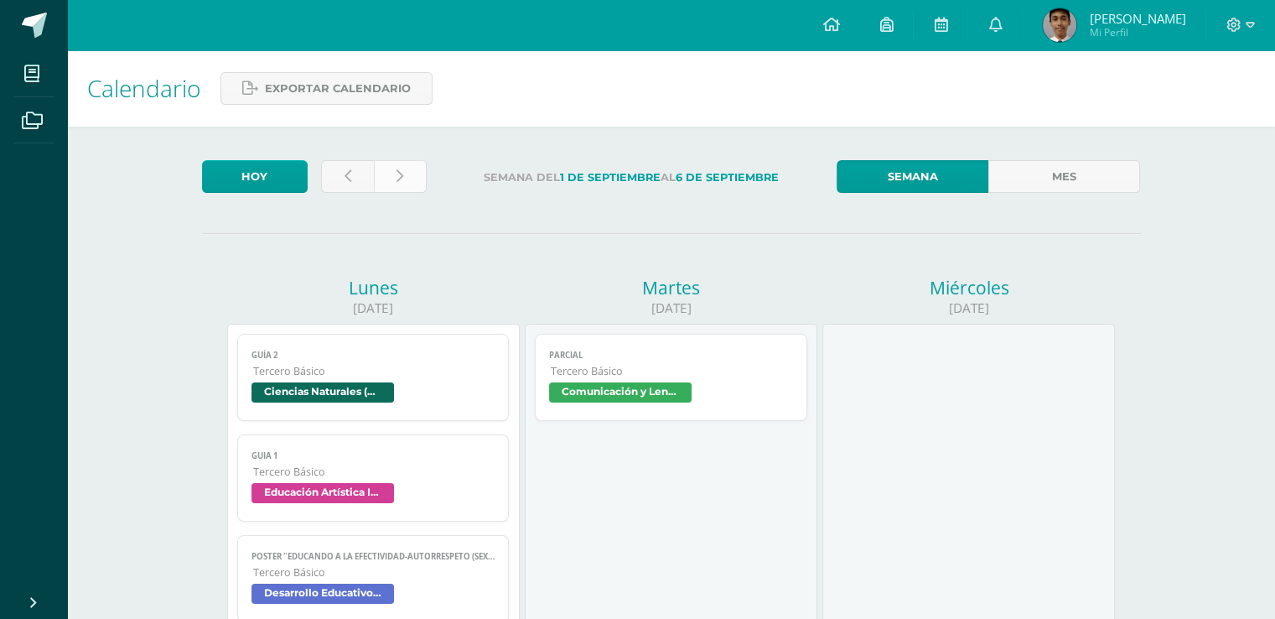
click at [416, 172] on link at bounding box center [400, 176] width 53 height 33
